Goal: Task Accomplishment & Management: Manage account settings

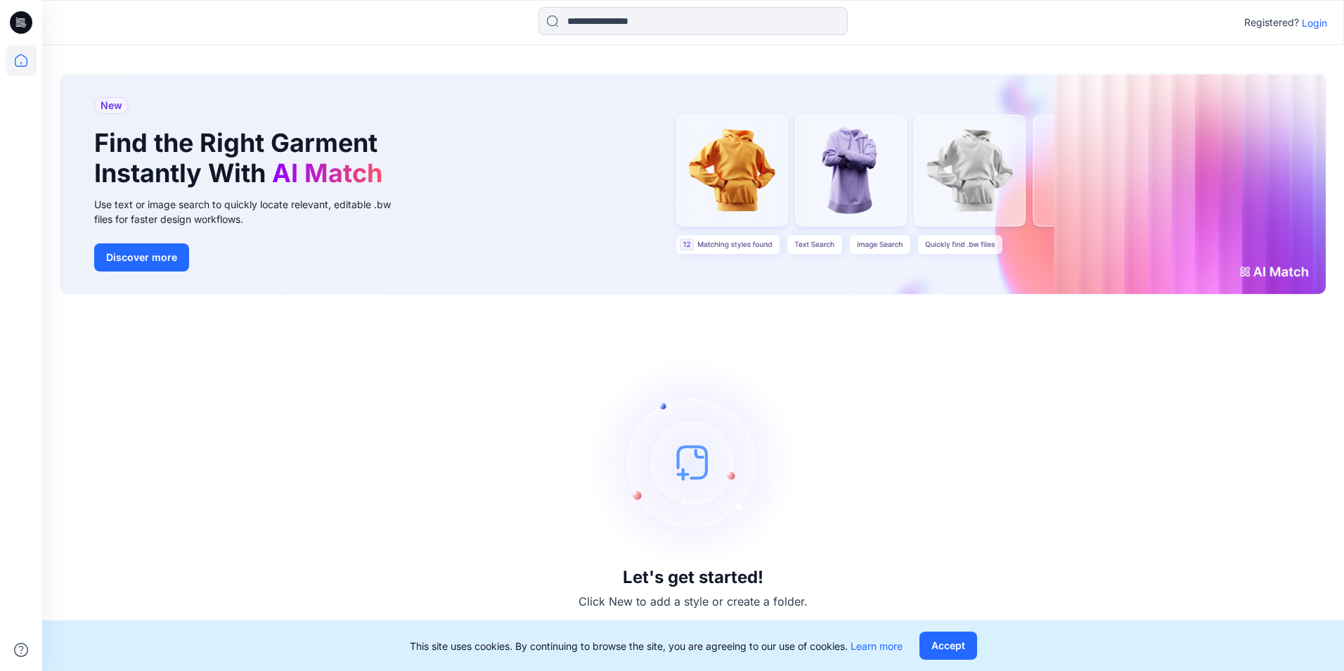
click at [1317, 20] on p "Login" at bounding box center [1314, 22] width 25 height 15
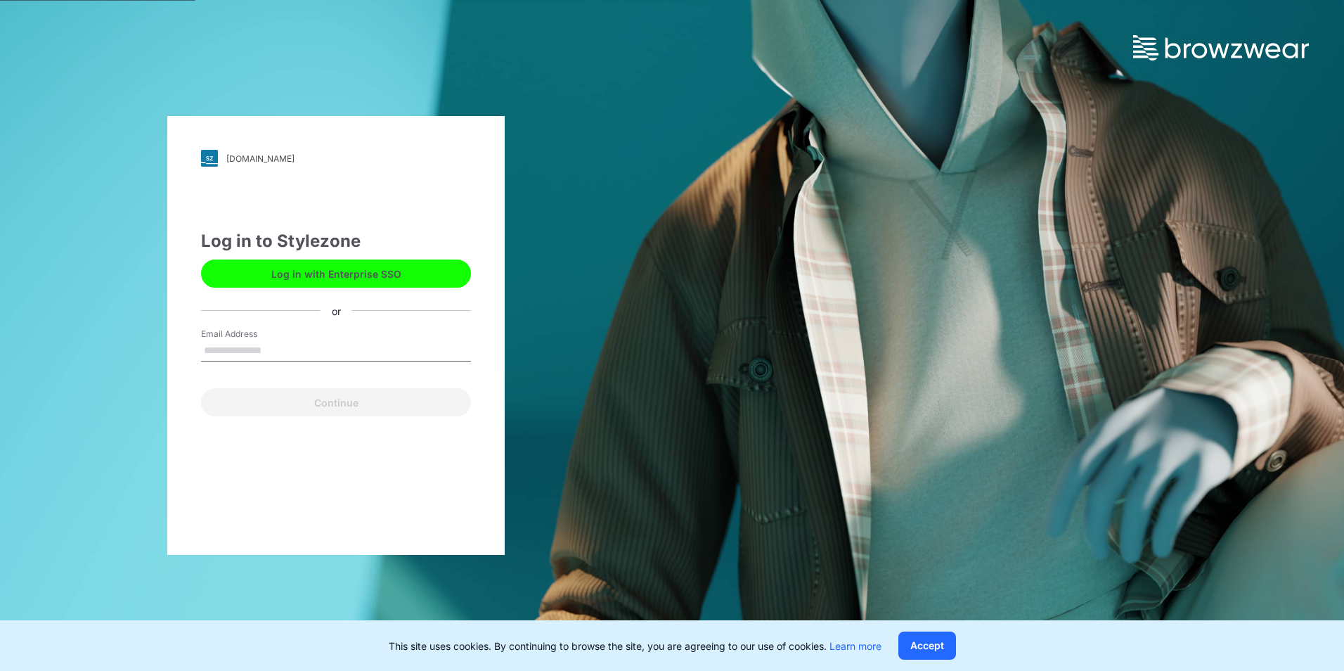
click at [355, 349] on input "Email Address" at bounding box center [336, 350] width 270 height 21
type input "**********"
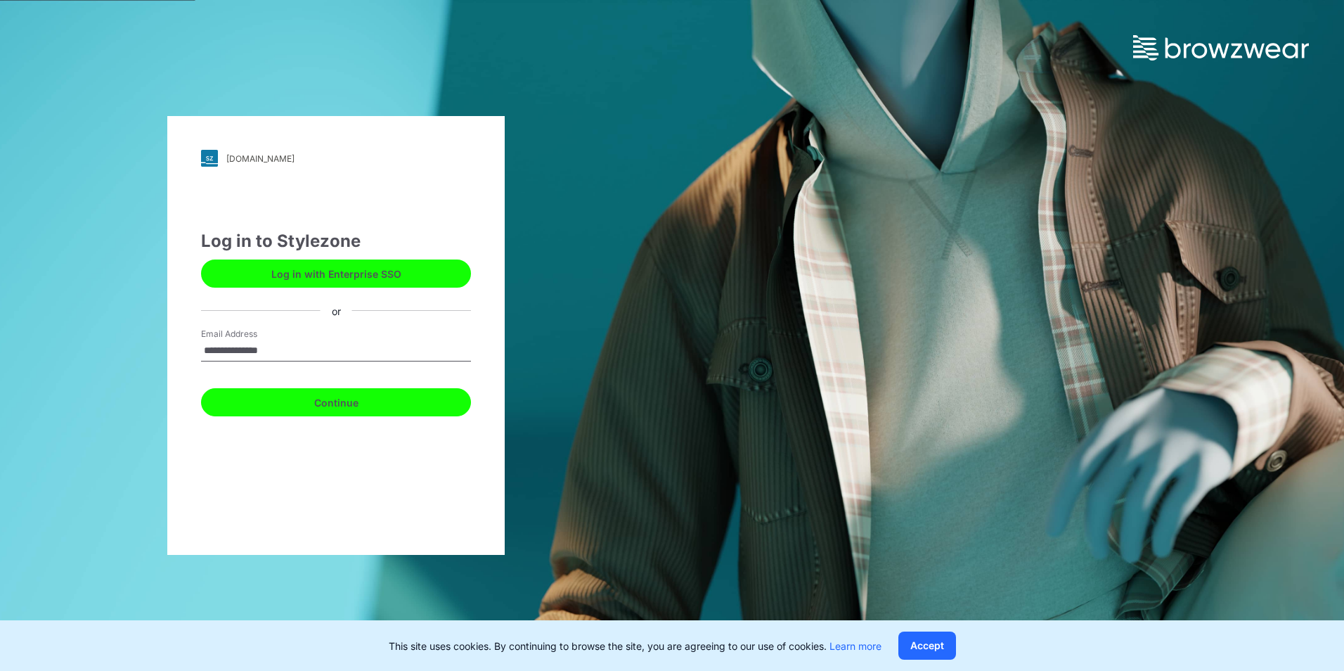
click at [361, 401] on button "Continue" at bounding box center [336, 402] width 270 height 28
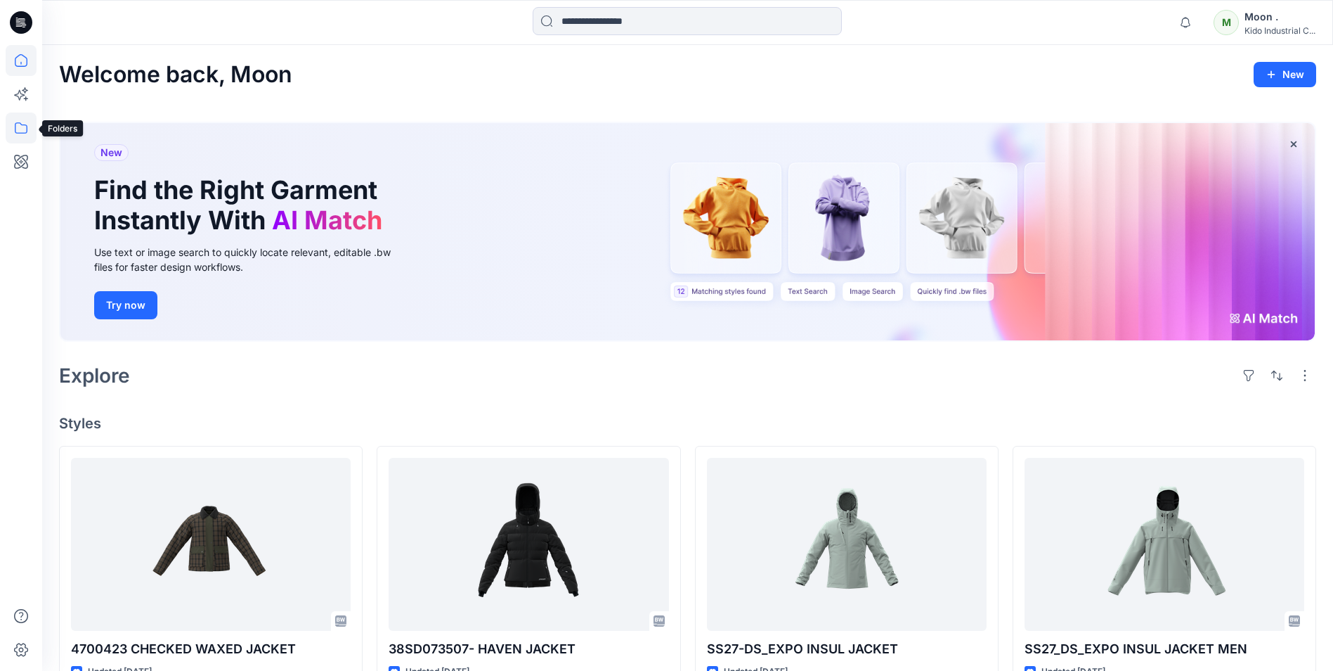
click at [20, 127] on icon at bounding box center [21, 127] width 31 height 31
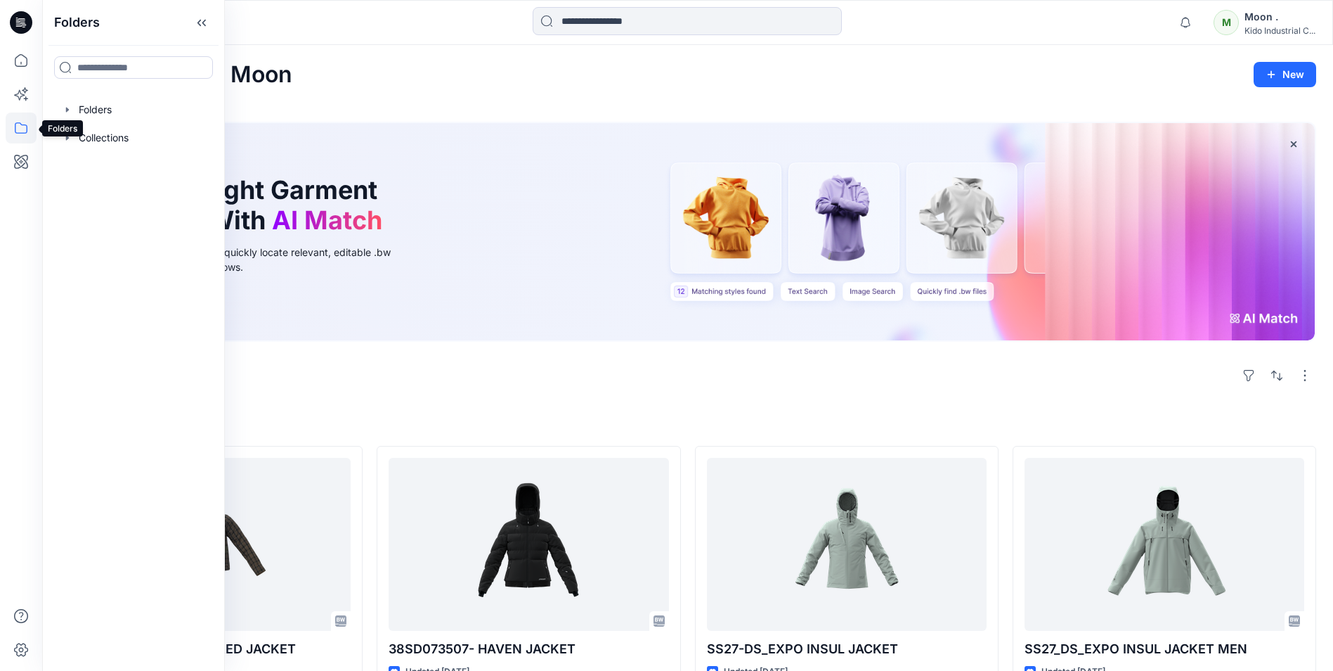
click at [20, 131] on icon at bounding box center [21, 127] width 31 height 31
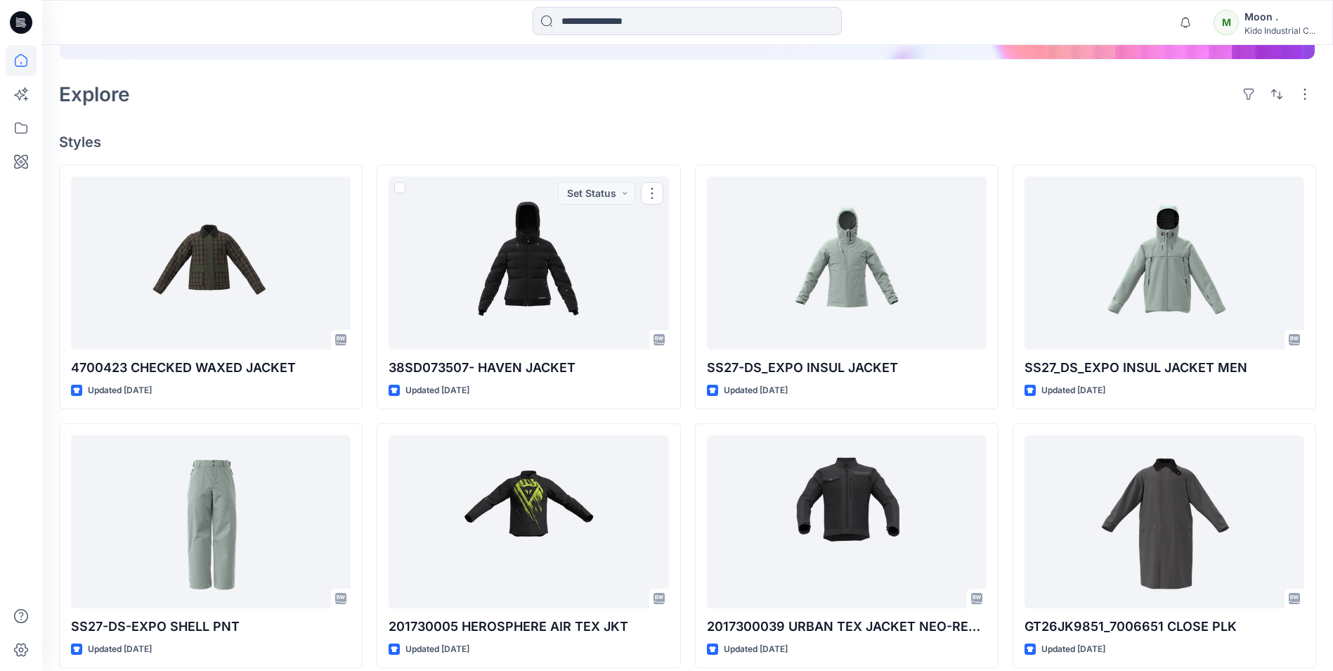
scroll to position [605, 0]
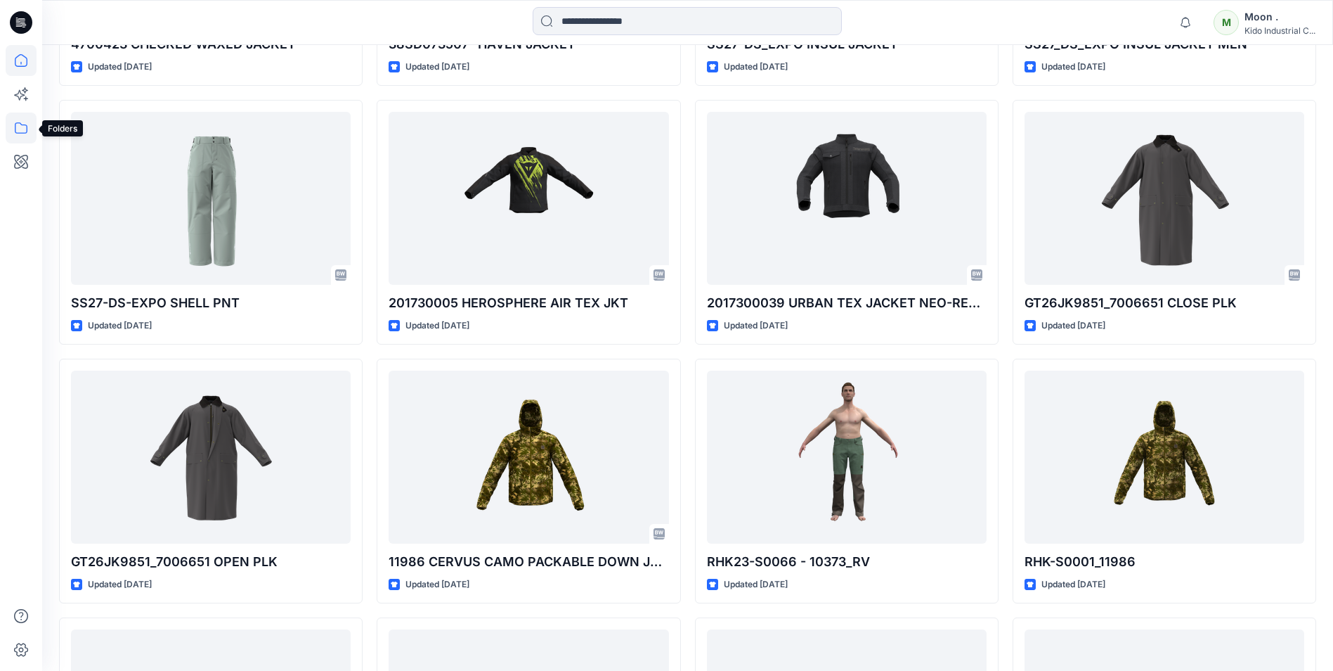
click at [12, 127] on icon at bounding box center [21, 127] width 31 height 31
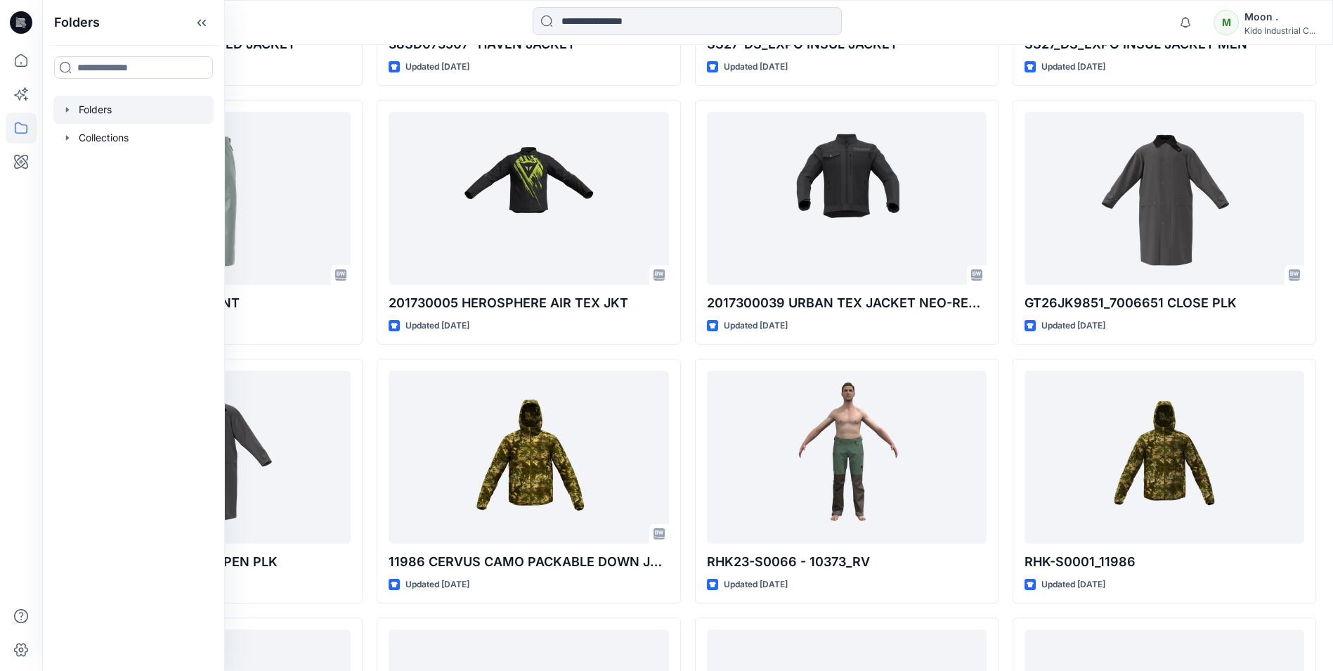
click at [123, 112] on div at bounding box center [133, 110] width 160 height 28
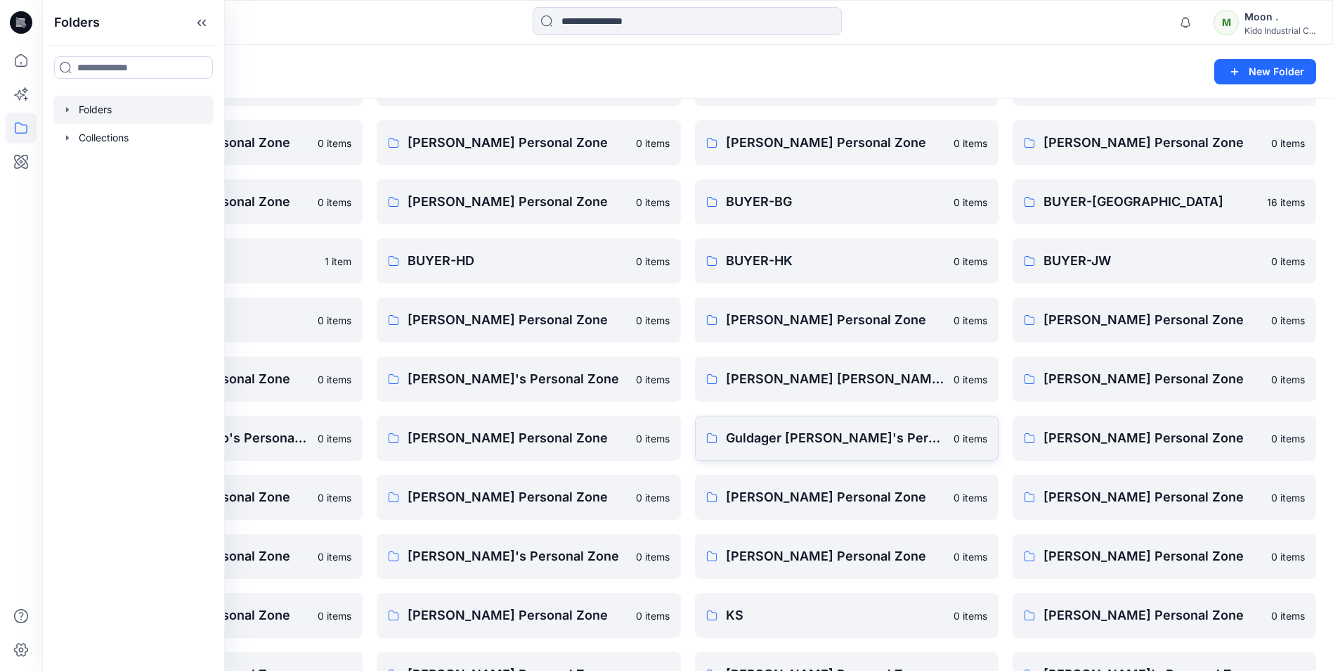
scroll to position [281, 0]
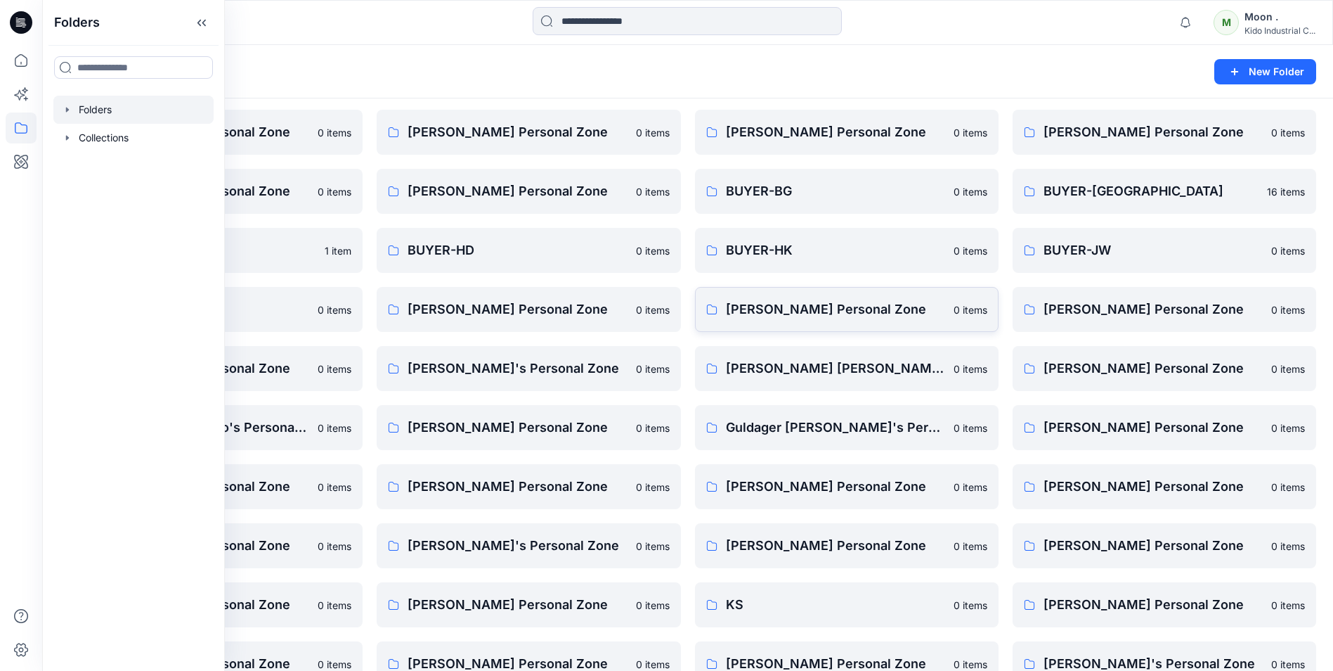
click at [712, 303] on link "Chau Dang's Personal Zone 0 items" at bounding box center [847, 309] width 304 height 45
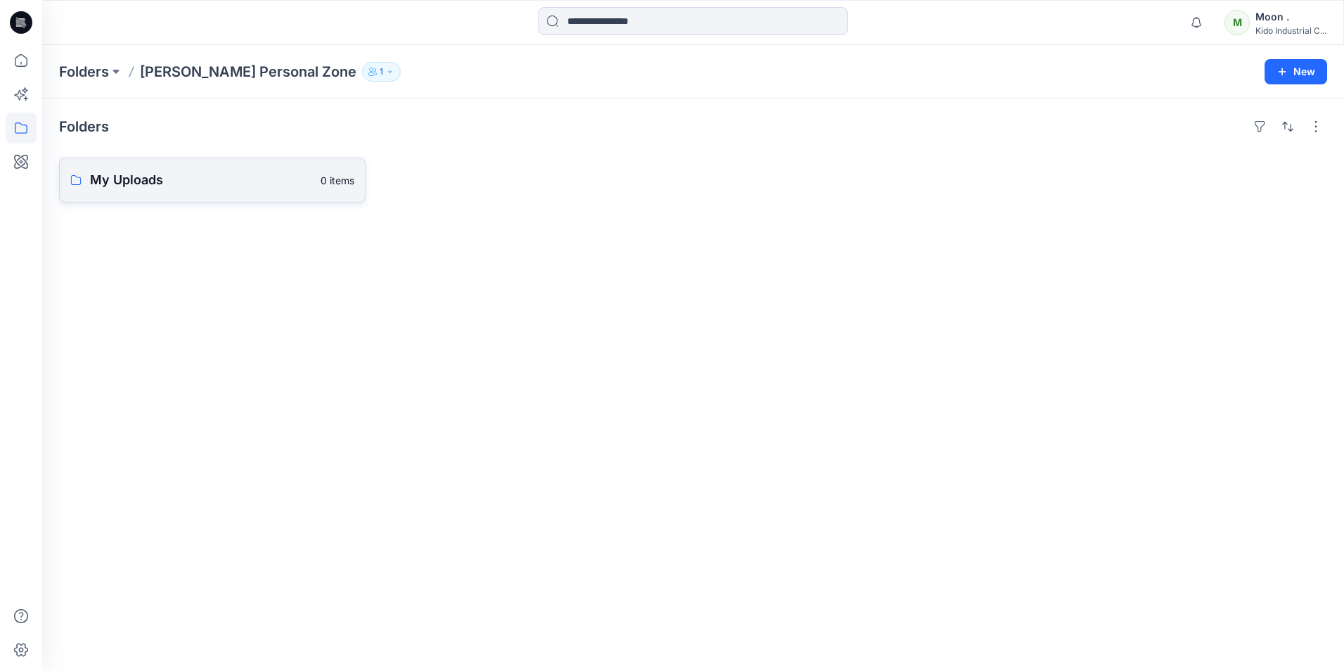
click at [344, 179] on p "0 items" at bounding box center [338, 180] width 34 height 15
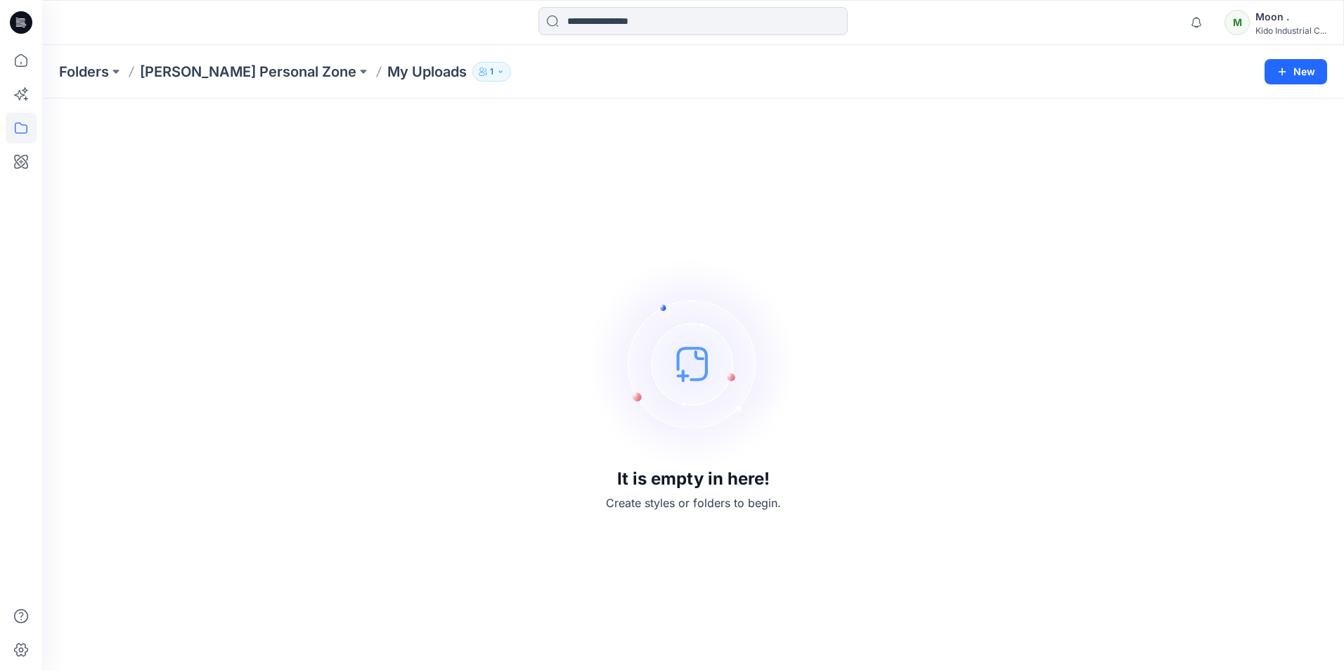
click at [484, 79] on div "Folders Chau Dang's Personal Zone My Uploads 1" at bounding box center [638, 72] width 1158 height 20
click at [479, 72] on button "1" at bounding box center [491, 72] width 39 height 20
click at [488, 198] on p "Moon ." at bounding box center [476, 195] width 32 height 15
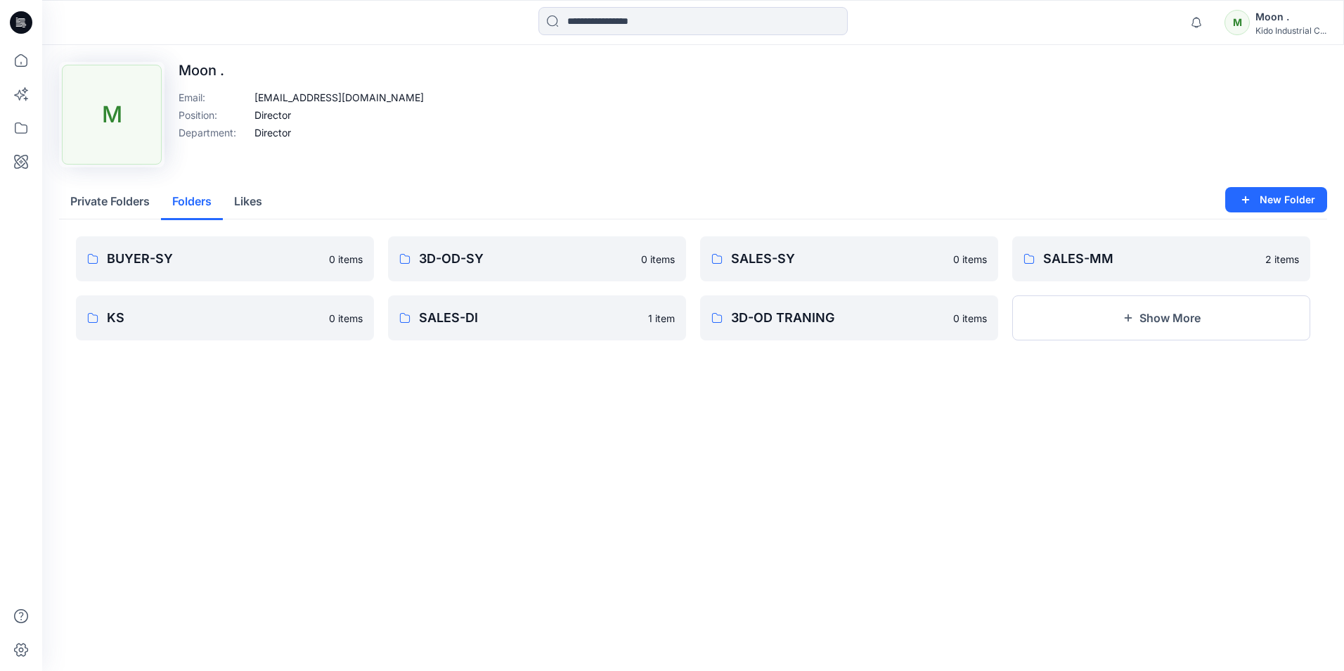
click at [198, 198] on button "Folders" at bounding box center [192, 202] width 62 height 36
click at [246, 403] on div "Upload Image M Moon . Email : moon@kido.co.kr Position : Director Department : …" at bounding box center [693, 358] width 1302 height 626
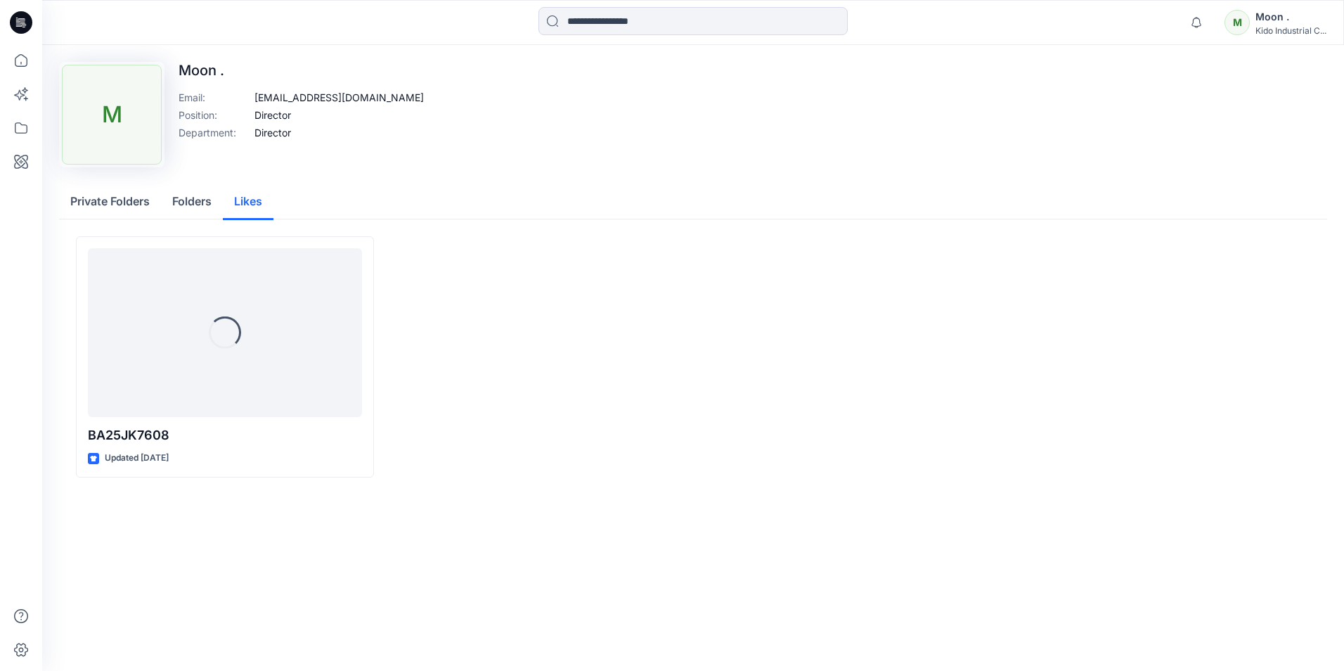
click at [257, 200] on button "Likes" at bounding box center [248, 202] width 51 height 36
click at [87, 198] on button "Private Folders" at bounding box center [110, 202] width 102 height 36
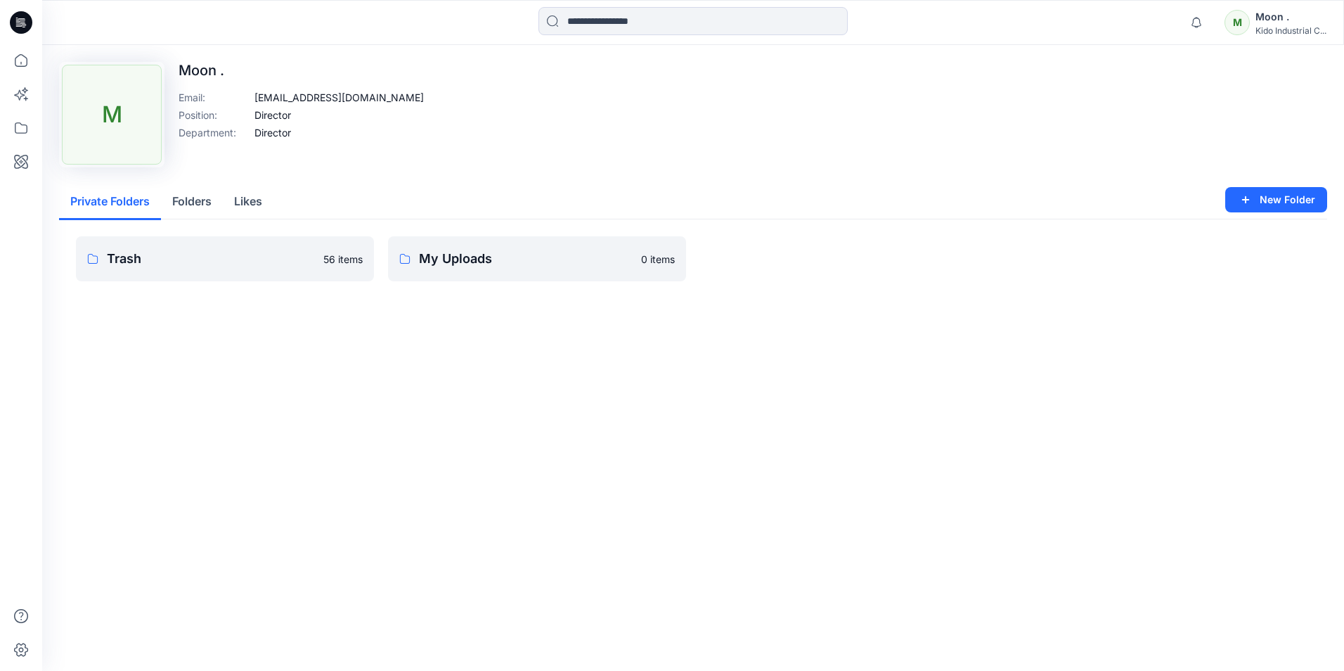
click at [247, 206] on button "Likes" at bounding box center [248, 202] width 51 height 36
click at [91, 201] on button "Private Folders" at bounding box center [110, 202] width 102 height 36
click at [351, 258] on p "56 items" at bounding box center [342, 259] width 39 height 15
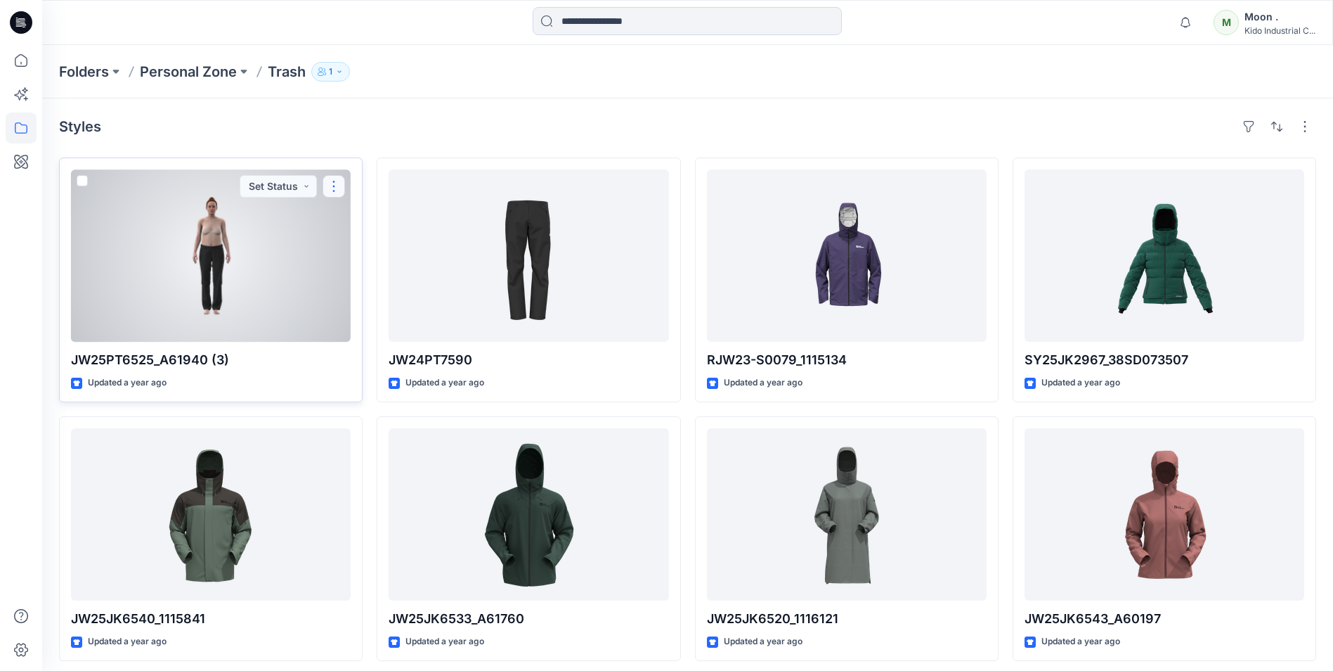
click at [339, 183] on button "button" at bounding box center [334, 186] width 22 height 22
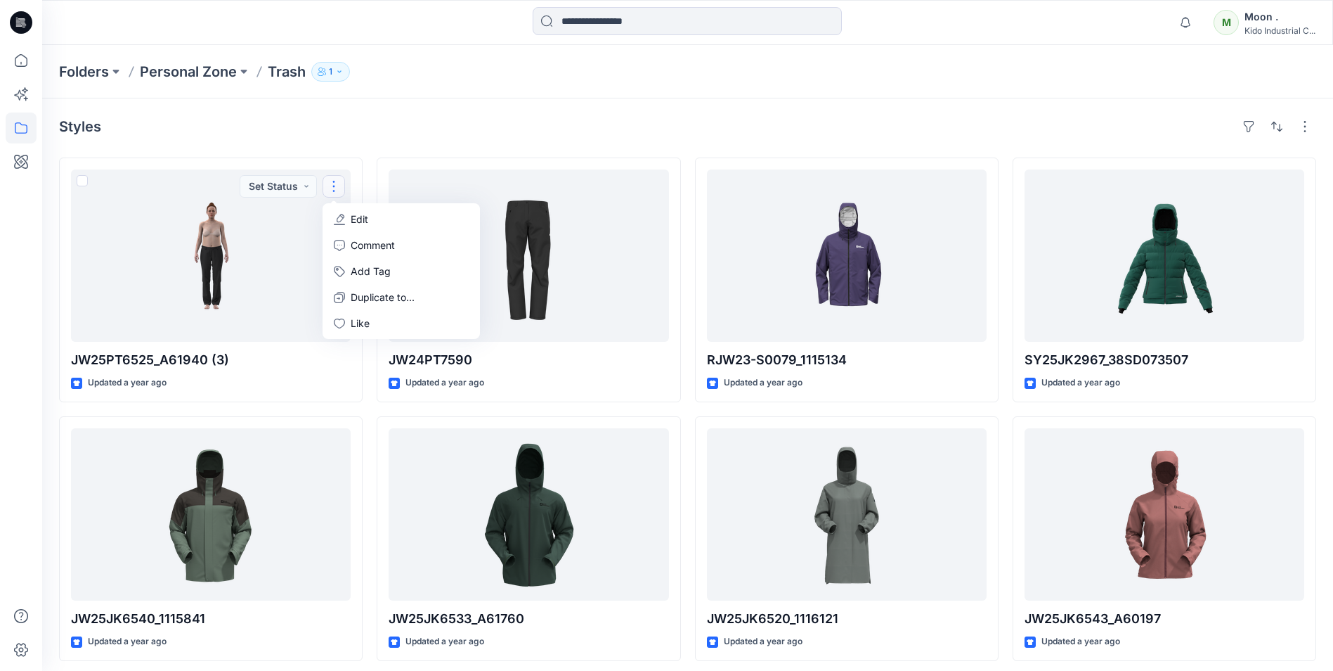
click at [429, 129] on div "Styles" at bounding box center [688, 126] width 1258 height 22
click at [101, 79] on p "Folders" at bounding box center [84, 72] width 50 height 20
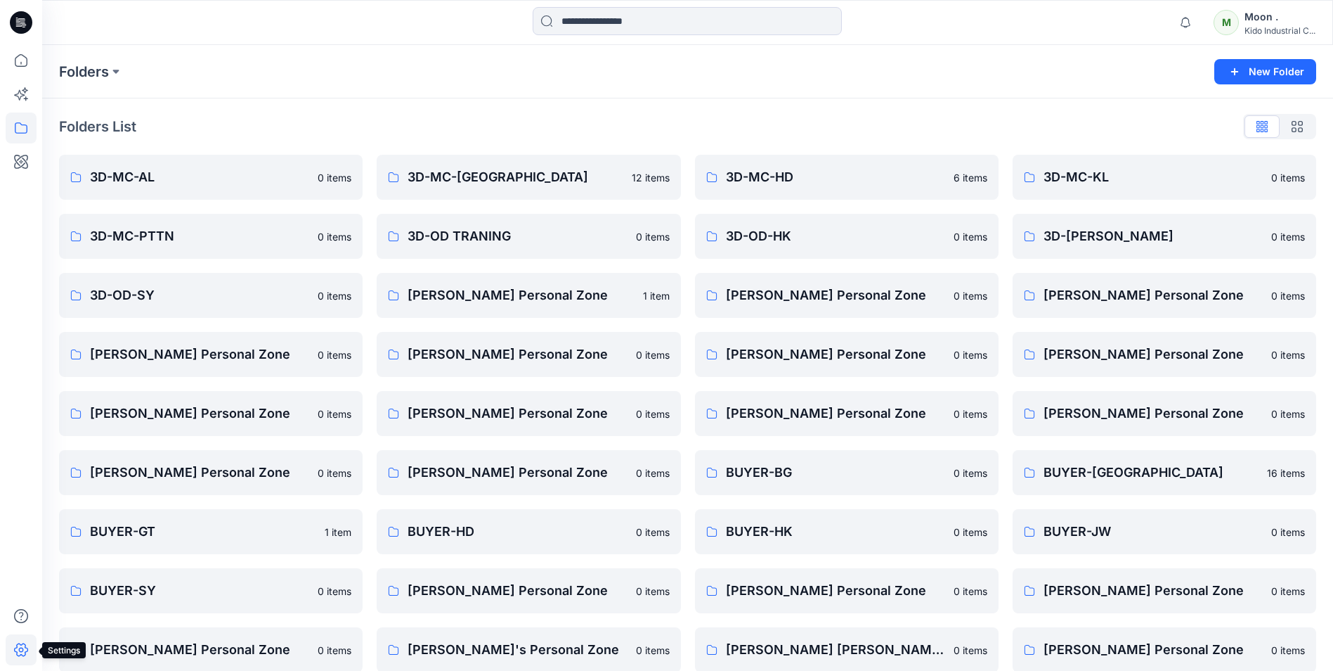
click at [27, 646] on icon at bounding box center [21, 649] width 31 height 31
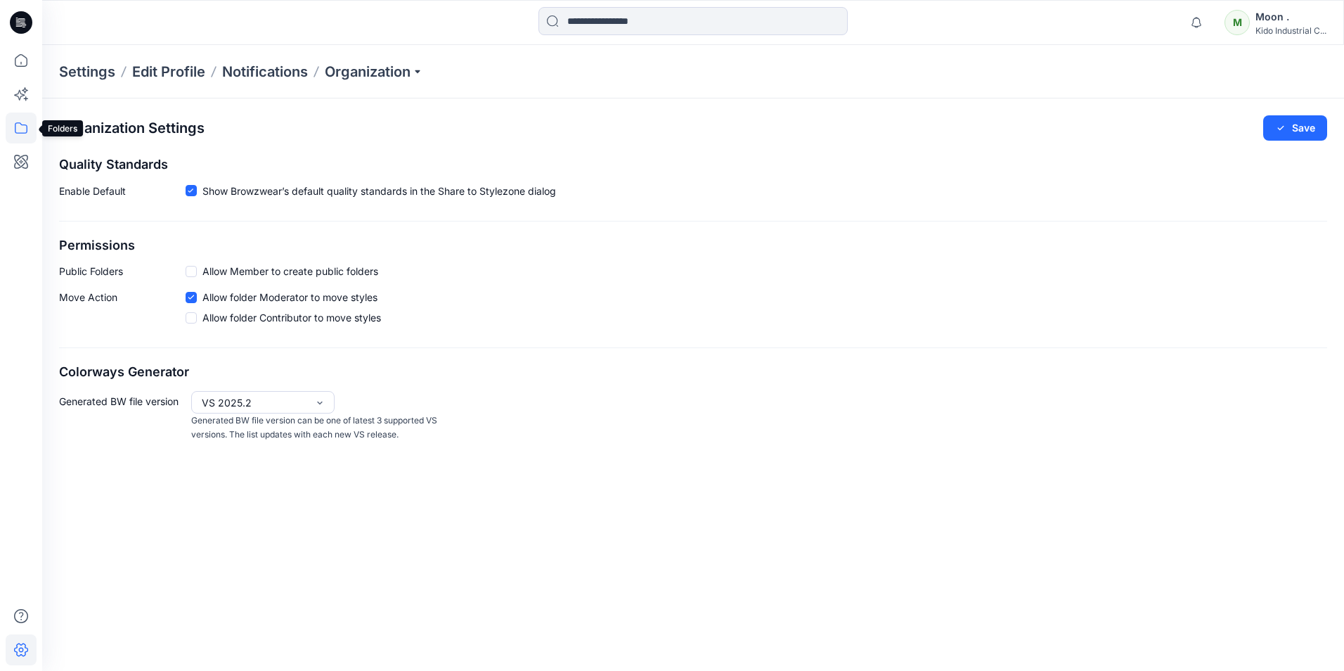
click at [24, 134] on icon at bounding box center [21, 127] width 31 height 31
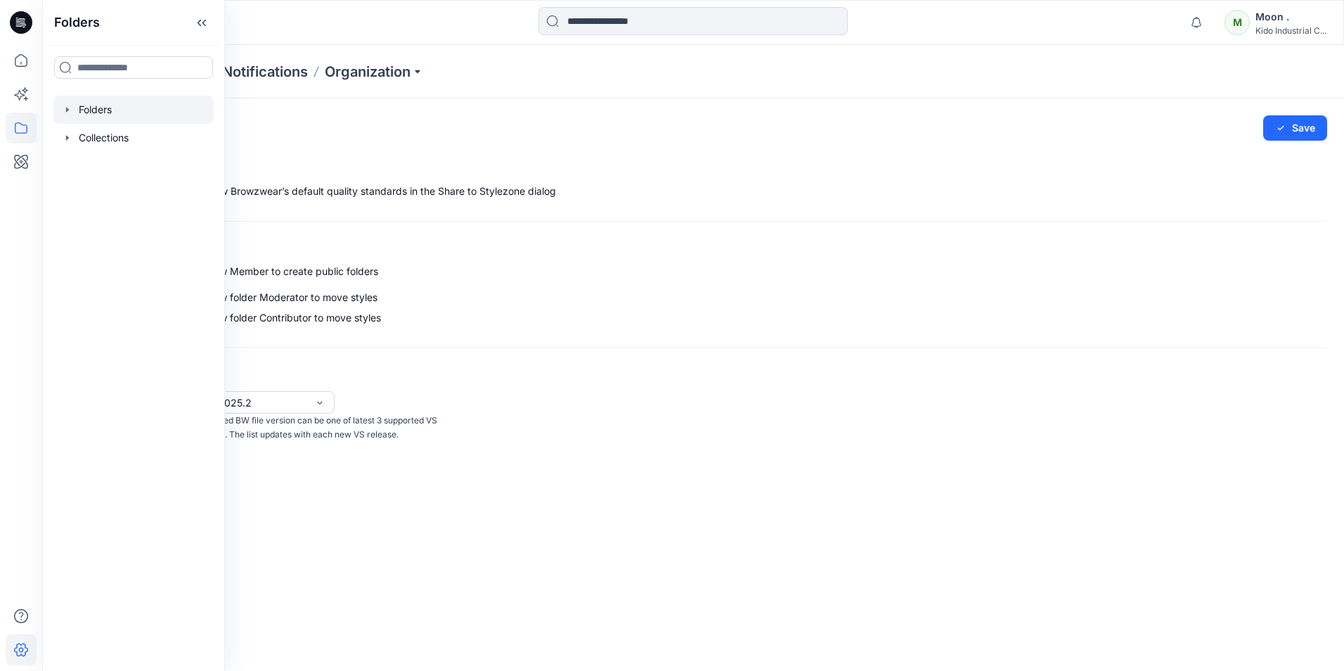
click at [101, 110] on div at bounding box center [133, 110] width 160 height 28
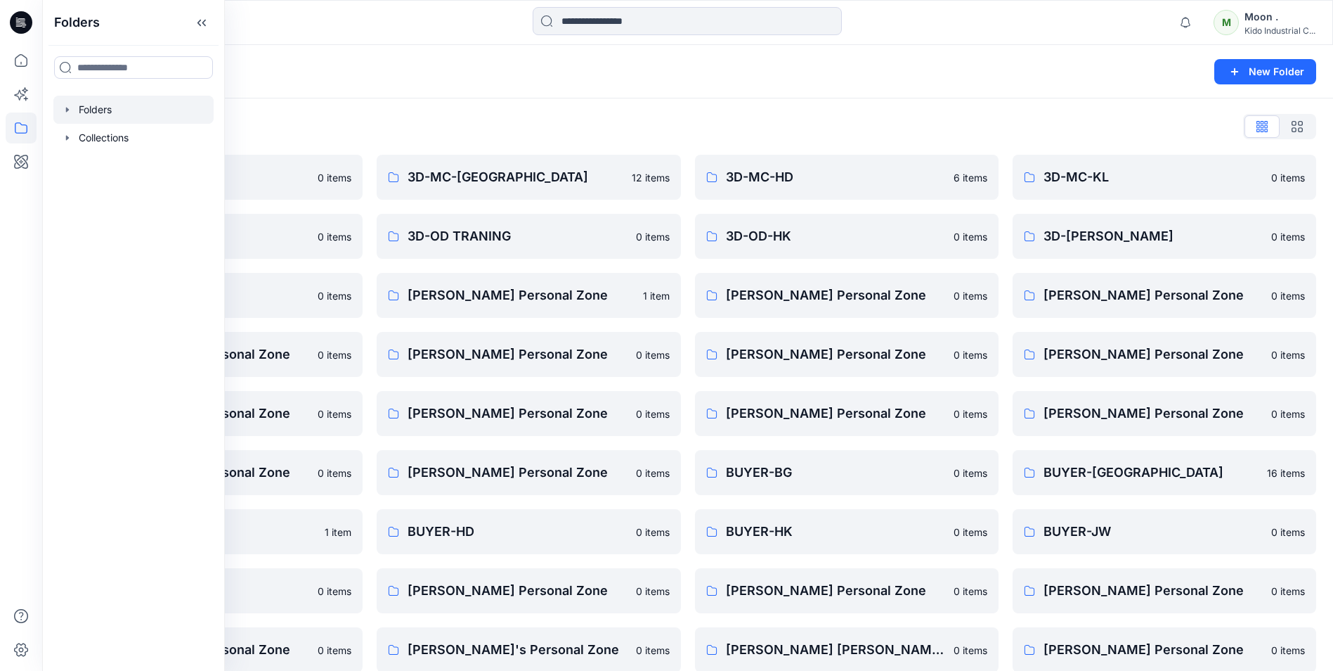
click at [394, 82] on div "Folders New Folder" at bounding box center [687, 71] width 1291 height 53
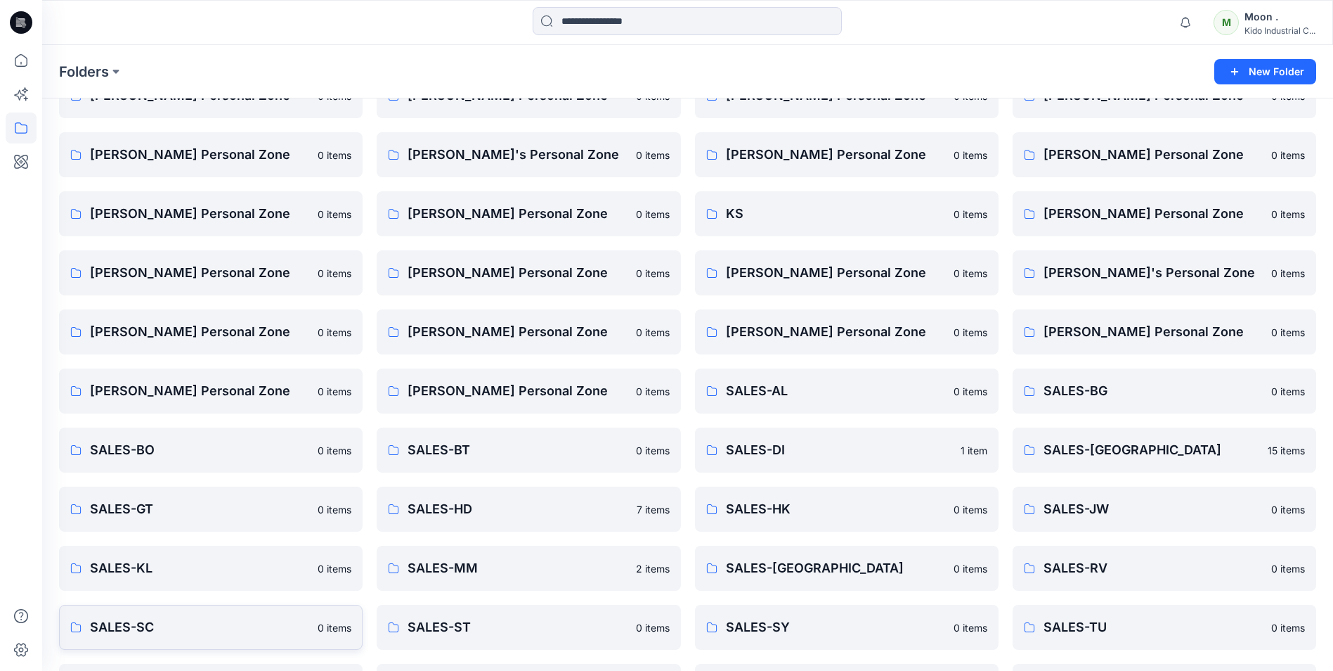
scroll to position [845, 0]
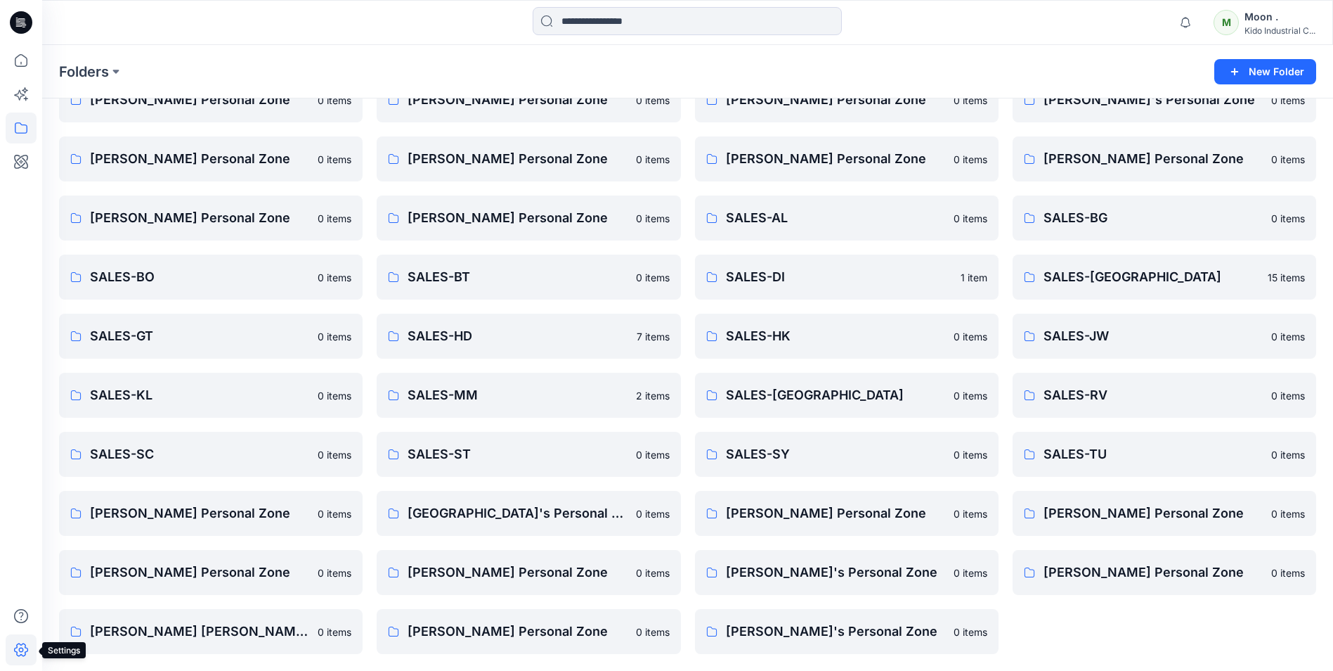
click at [13, 646] on icon at bounding box center [21, 649] width 31 height 31
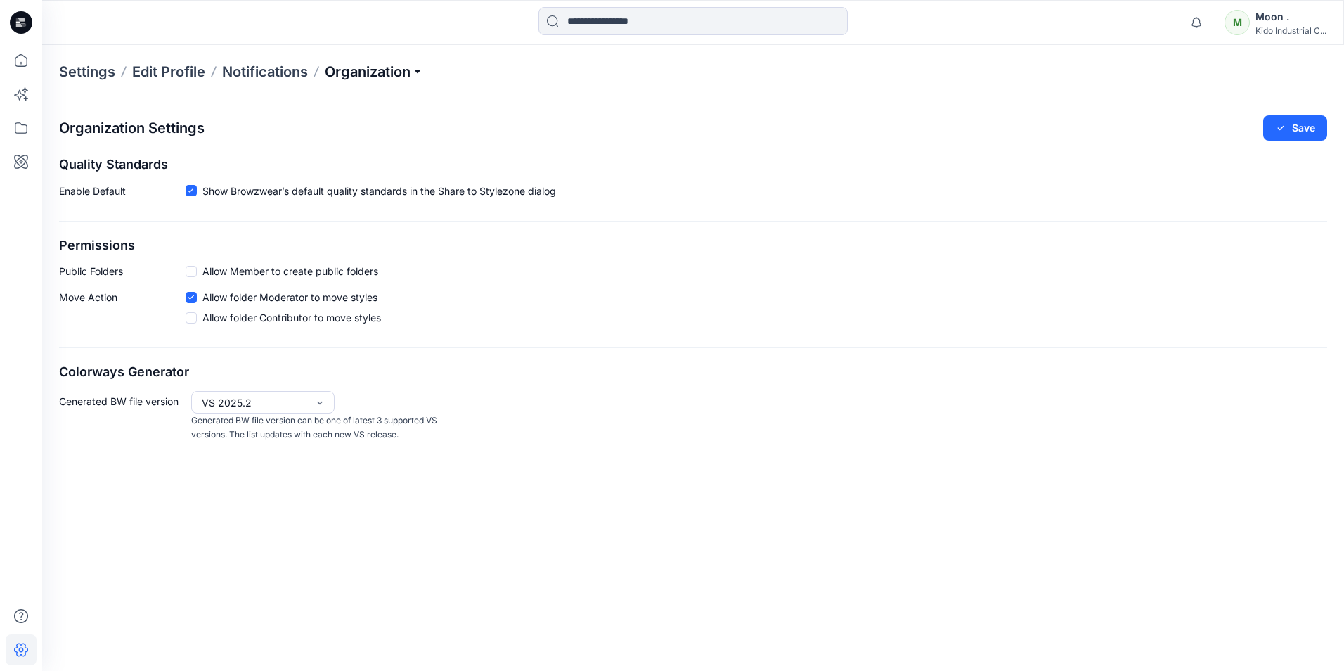
click at [408, 74] on p "Organization" at bounding box center [374, 72] width 98 height 20
click at [664, 275] on div "Public Folders Allow Member to create public folders" at bounding box center [693, 271] width 1268 height 15
click at [1247, 22] on div "M" at bounding box center [1236, 22] width 25 height 25
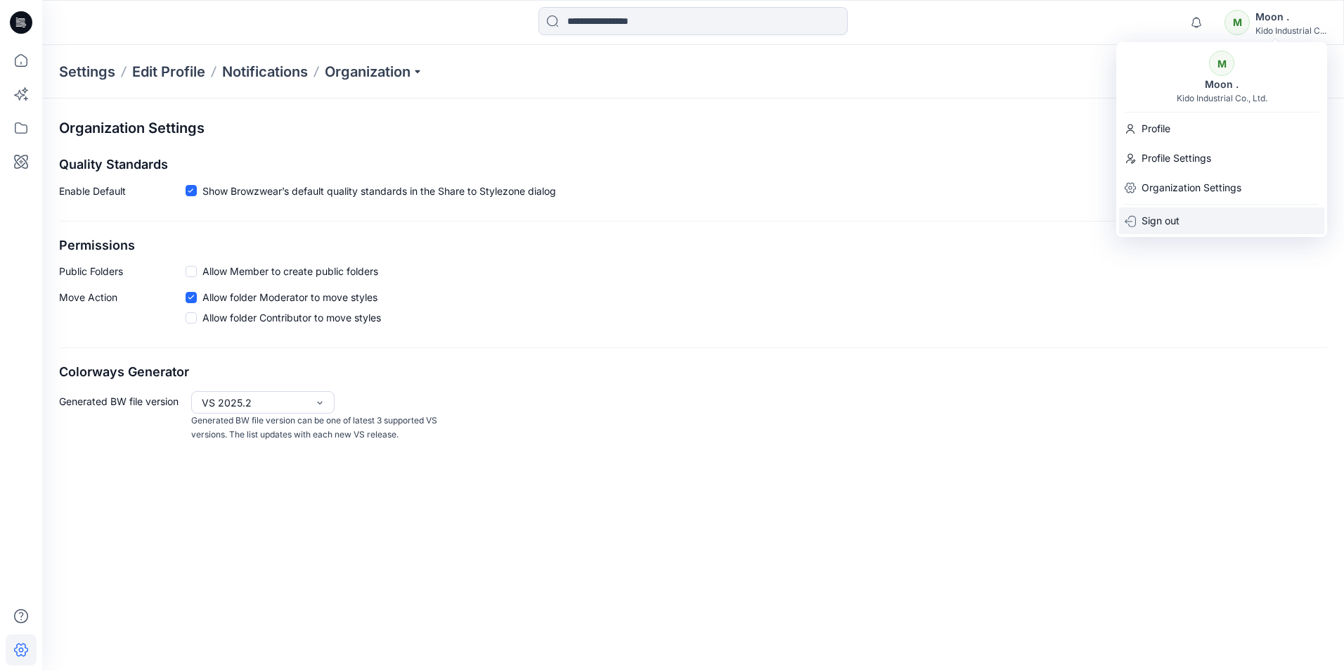
click at [1178, 224] on p "Sign out" at bounding box center [1161, 220] width 38 height 27
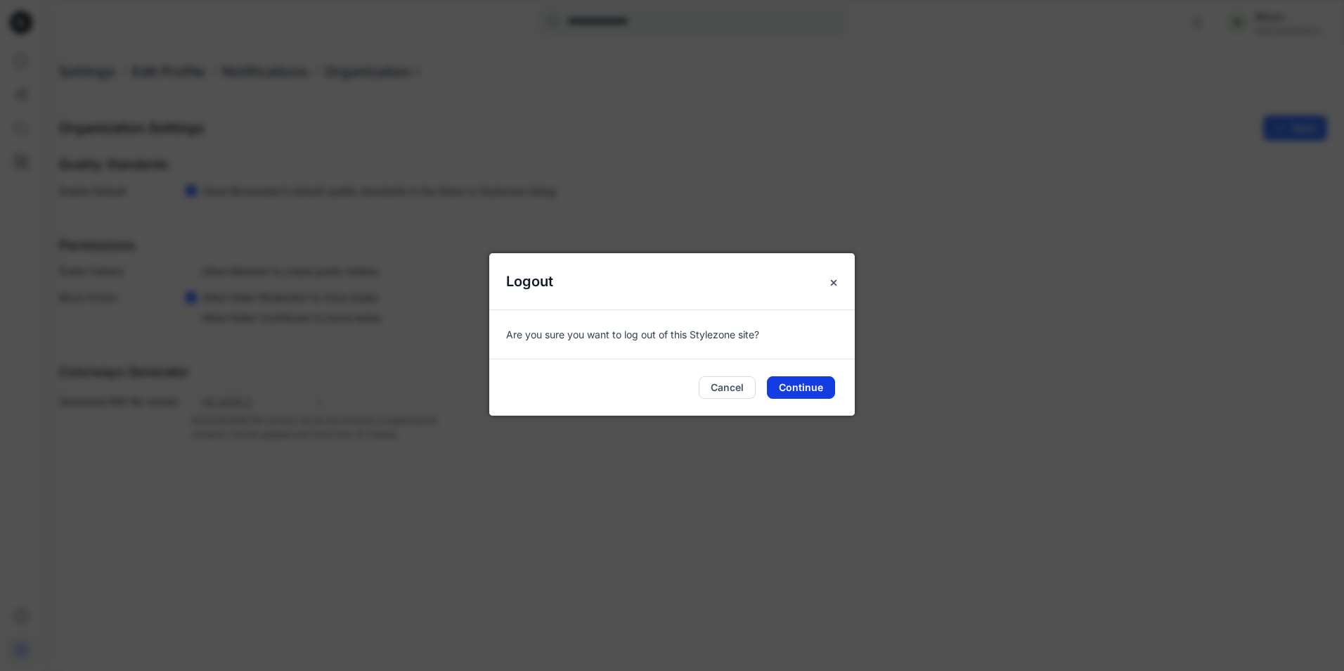
click at [792, 390] on button "Continue" at bounding box center [801, 387] width 68 height 22
